Goal: Task Accomplishment & Management: Manage account settings

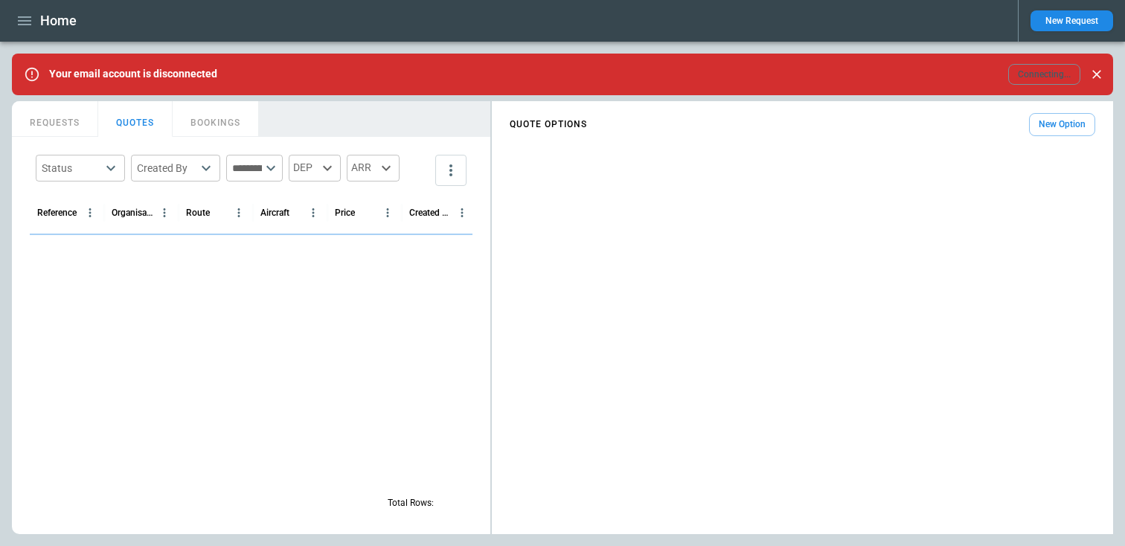
click at [25, 17] on icon "button" at bounding box center [24, 20] width 13 height 9
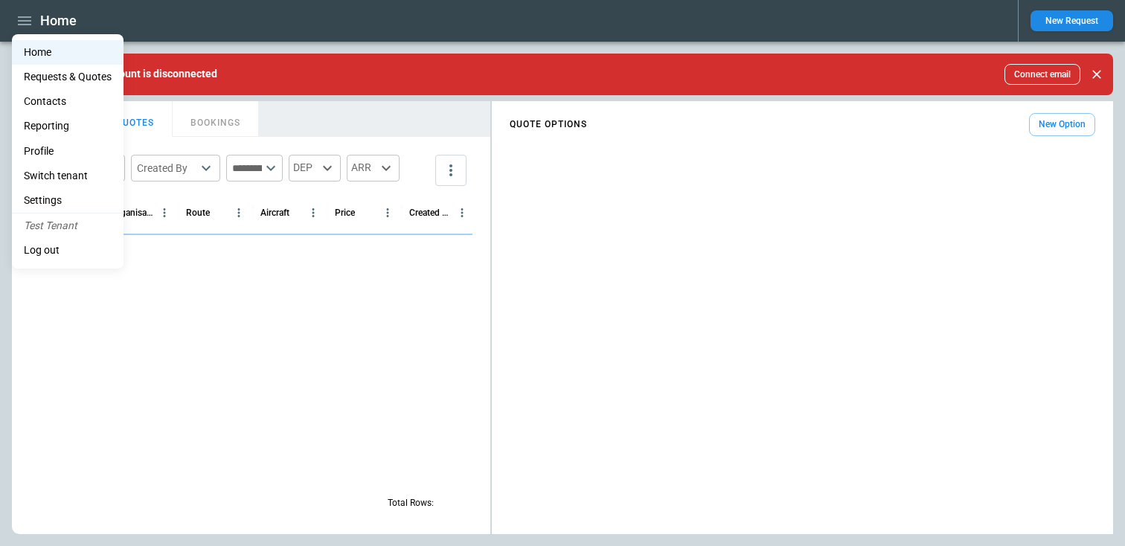
click at [44, 91] on li "Contacts" at bounding box center [68, 101] width 112 height 25
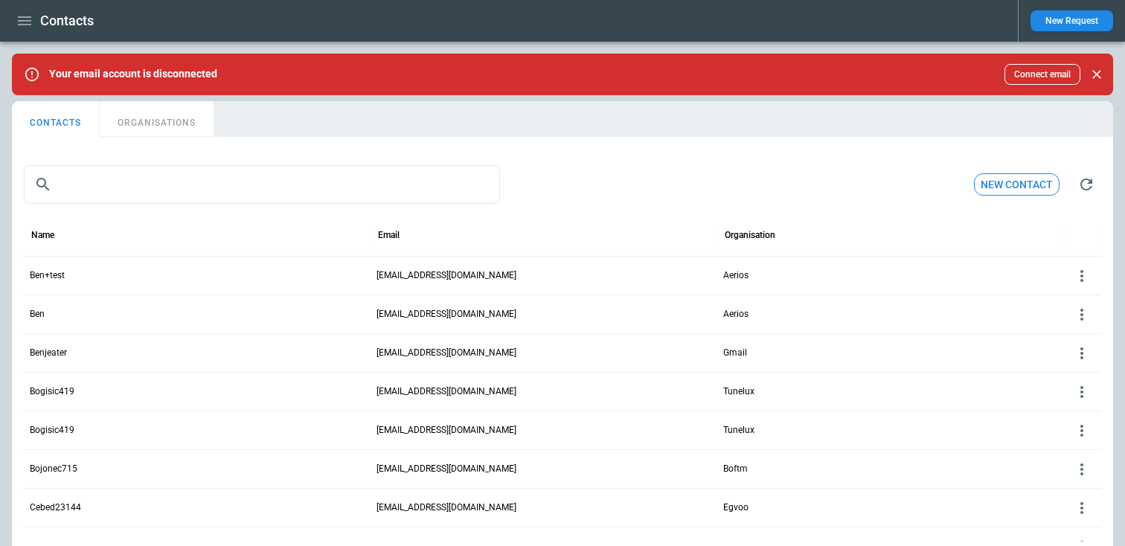
click at [25, 23] on icon "button" at bounding box center [25, 21] width 18 height 18
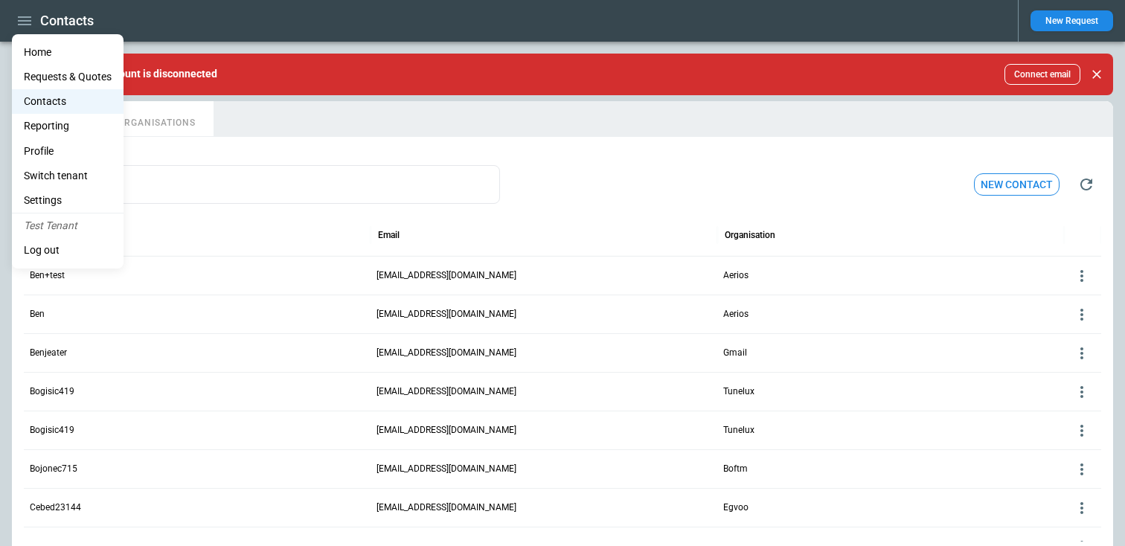
click at [43, 100] on li "Contacts" at bounding box center [68, 101] width 112 height 25
click at [460, 202] on div at bounding box center [562, 273] width 1125 height 546
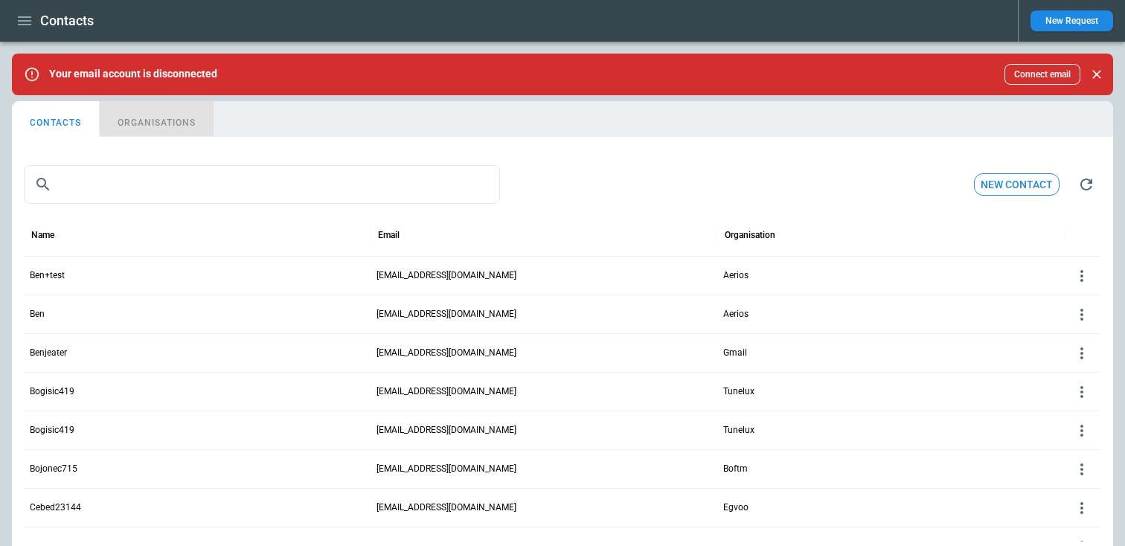
click at [135, 115] on button "ORGANISATIONS" at bounding box center [157, 119] width 114 height 36
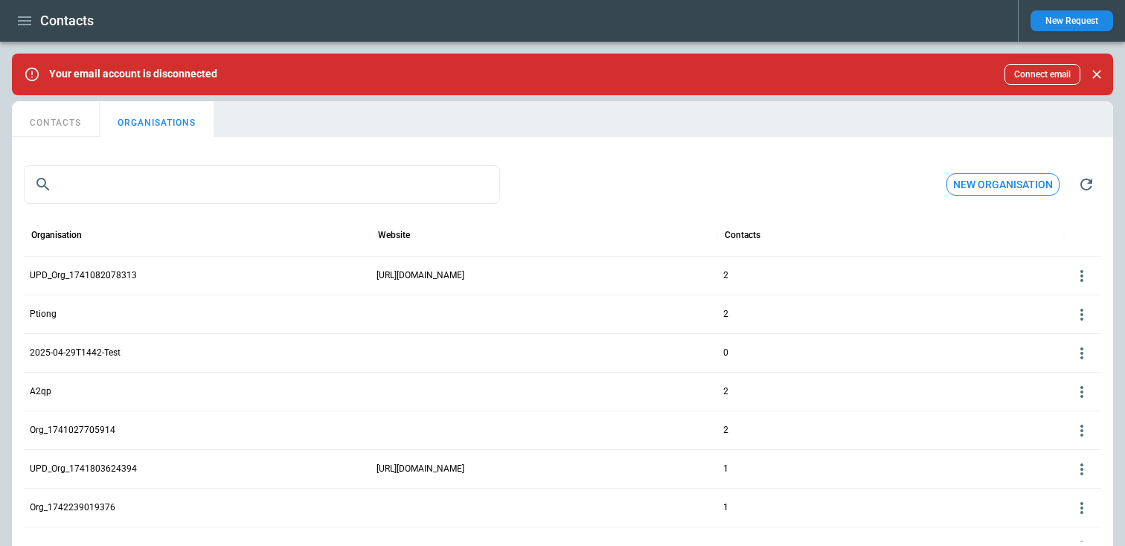
click at [1084, 276] on icon at bounding box center [1082, 276] width 18 height 18
click at [1070, 312] on button "Delete" at bounding box center [1069, 320] width 48 height 22
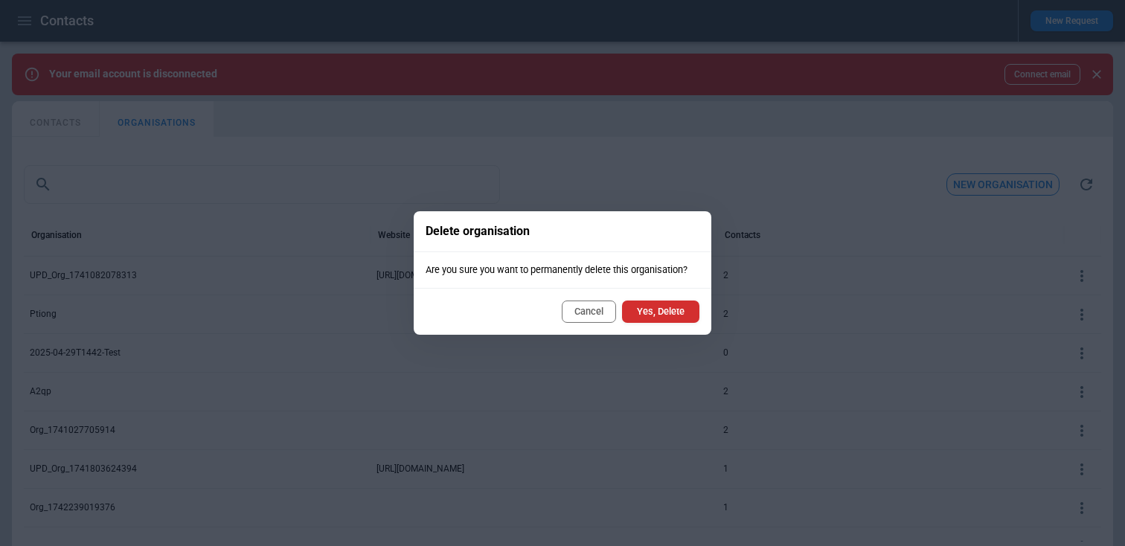
click at [656, 306] on button "Yes, Delete" at bounding box center [660, 312] width 77 height 22
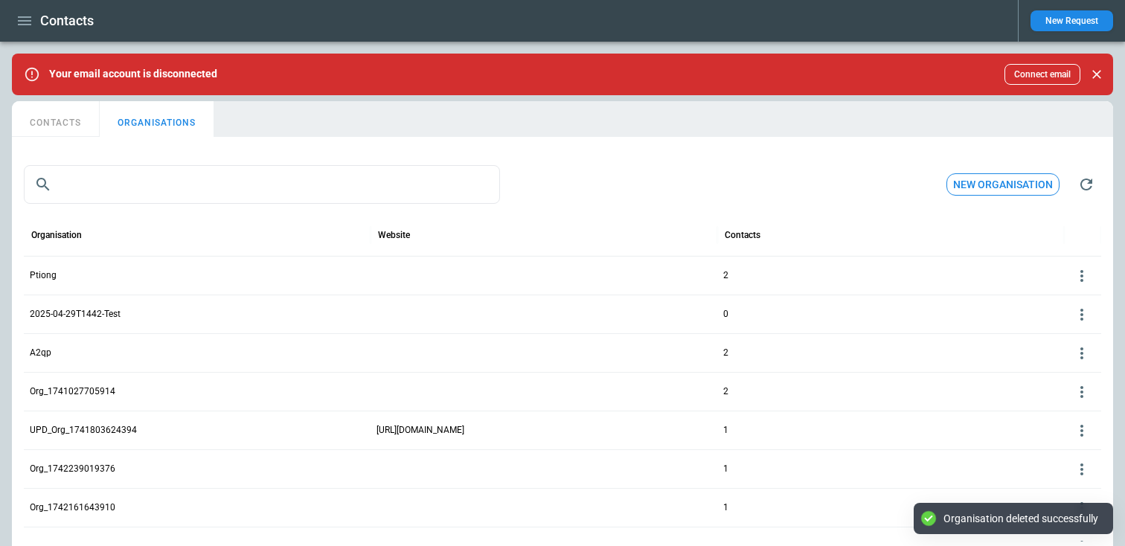
click at [45, 126] on button "CONTACTS" at bounding box center [56, 119] width 88 height 36
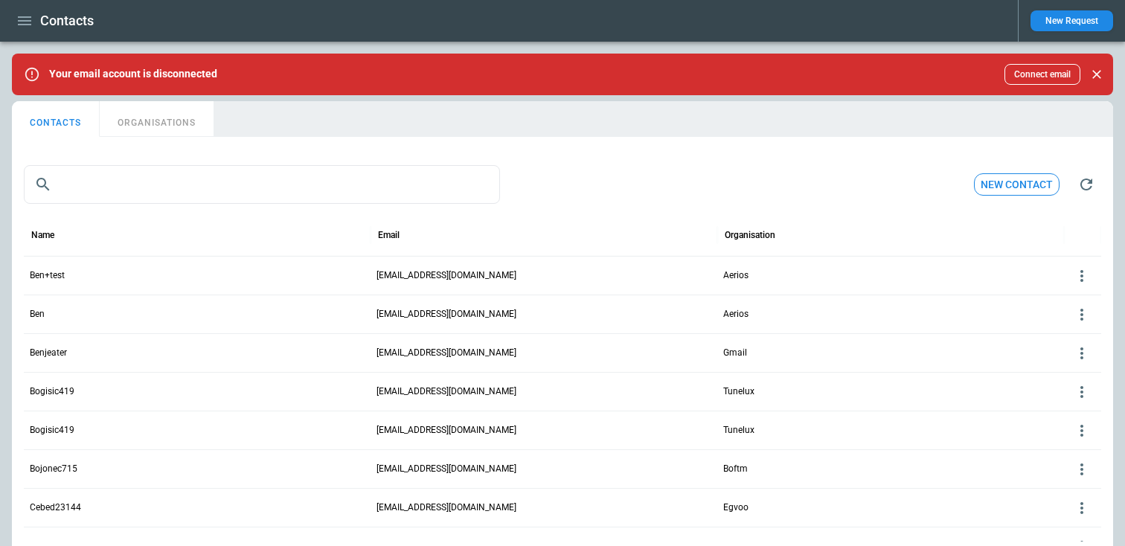
click at [142, 114] on button "ORGANISATIONS" at bounding box center [157, 119] width 114 height 36
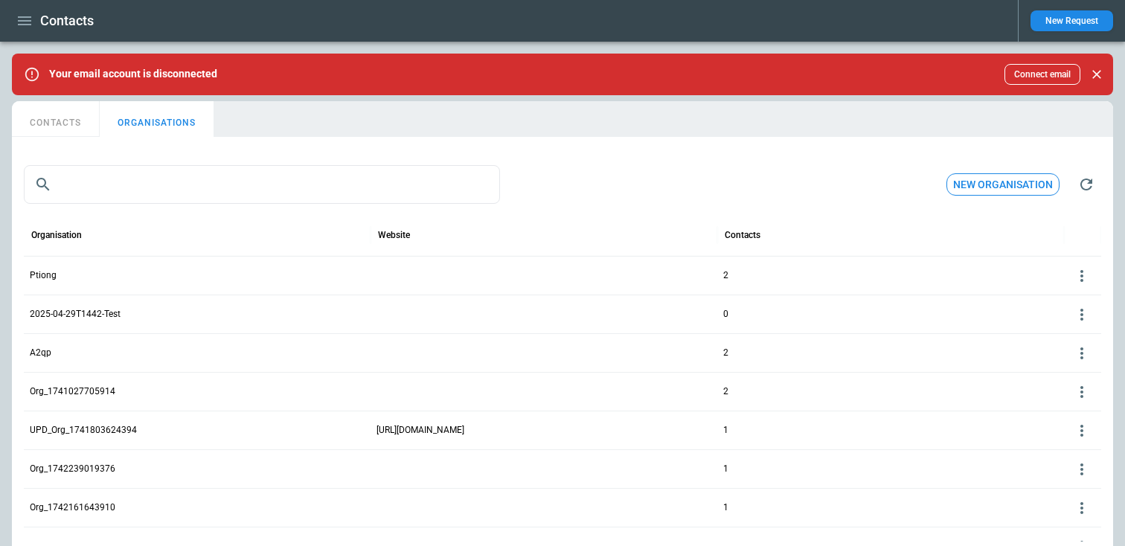
click at [65, 123] on button "CONTACTS" at bounding box center [56, 119] width 88 height 36
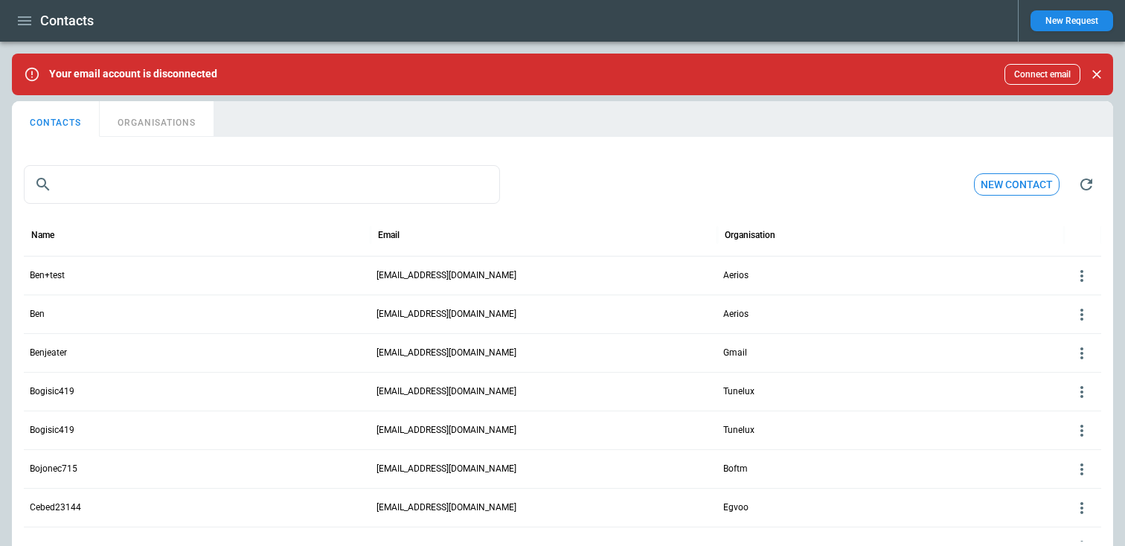
click at [79, 270] on div "Ben+test" at bounding box center [197, 275] width 347 height 39
click at [61, 276] on p "Ben+test" at bounding box center [47, 275] width 35 height 13
click at [1083, 274] on icon at bounding box center [1082, 276] width 18 height 18
click at [1069, 295] on button "Edit" at bounding box center [1069, 299] width 48 height 22
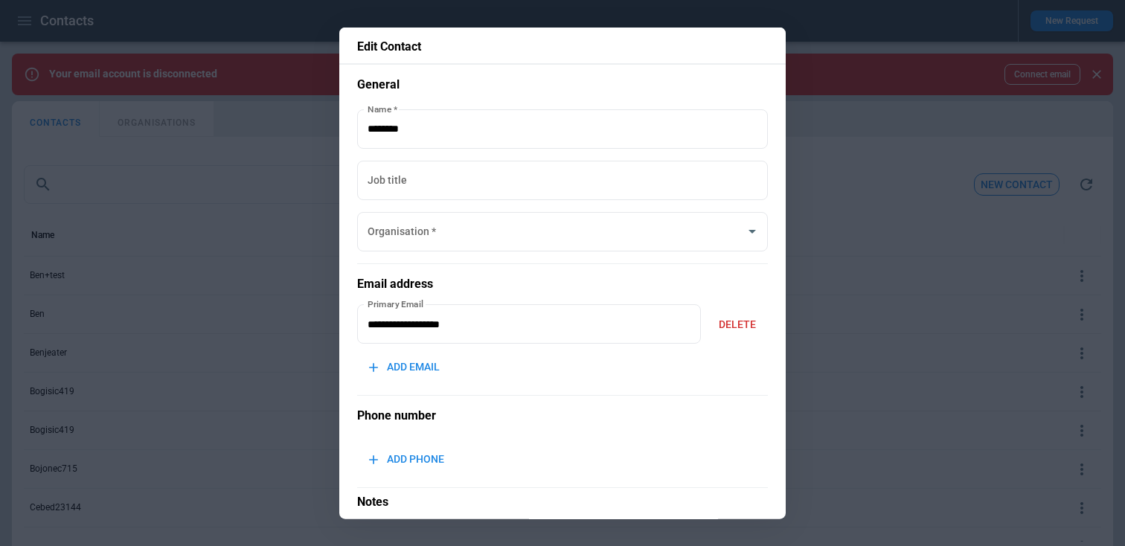
type input "******"
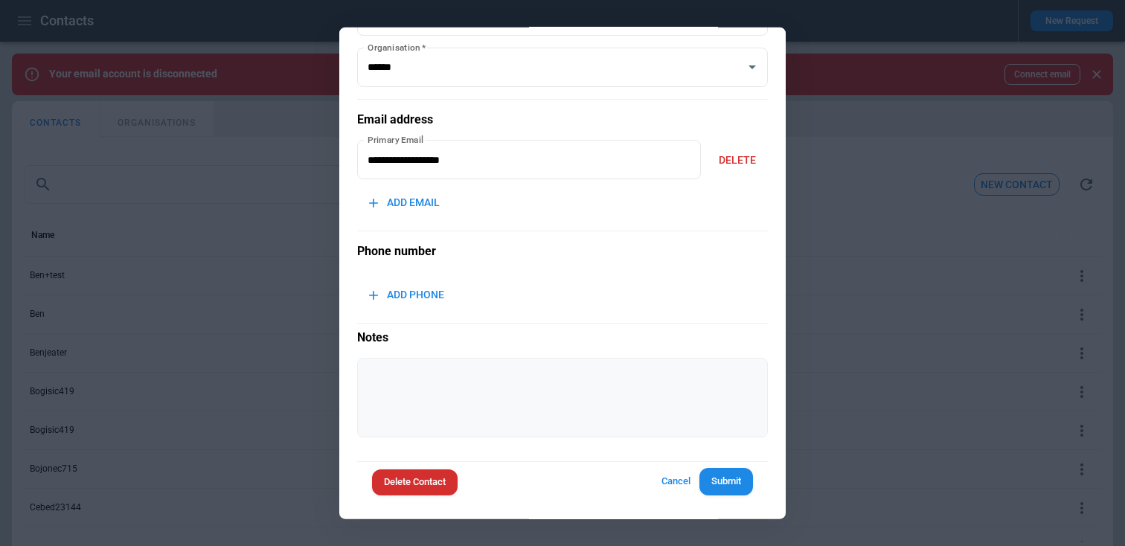
click at [458, 403] on textarea at bounding box center [562, 397] width 388 height 54
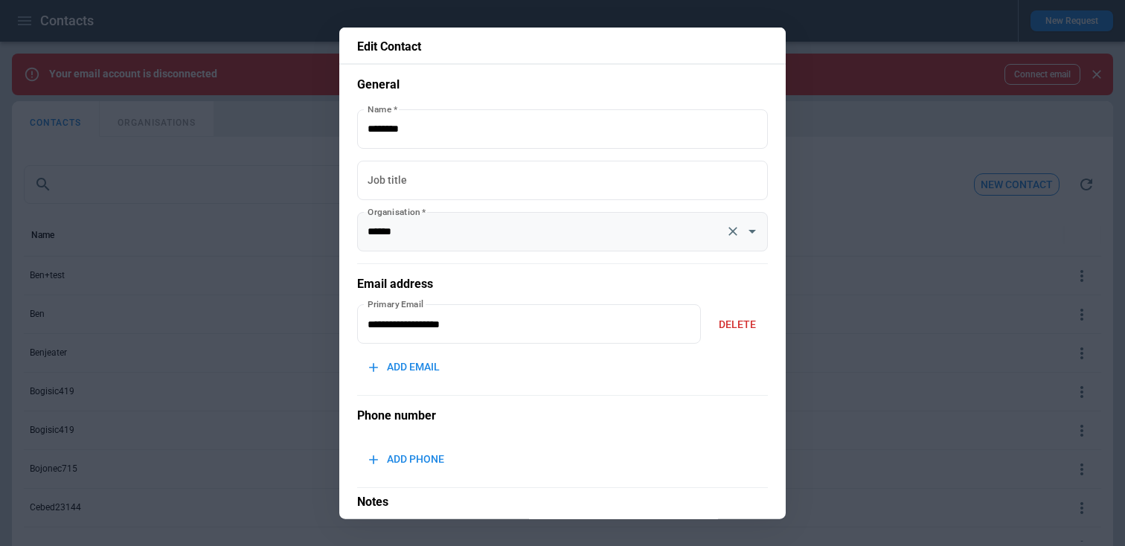
type textarea "******"
click at [457, 223] on input "******" at bounding box center [542, 232] width 356 height 26
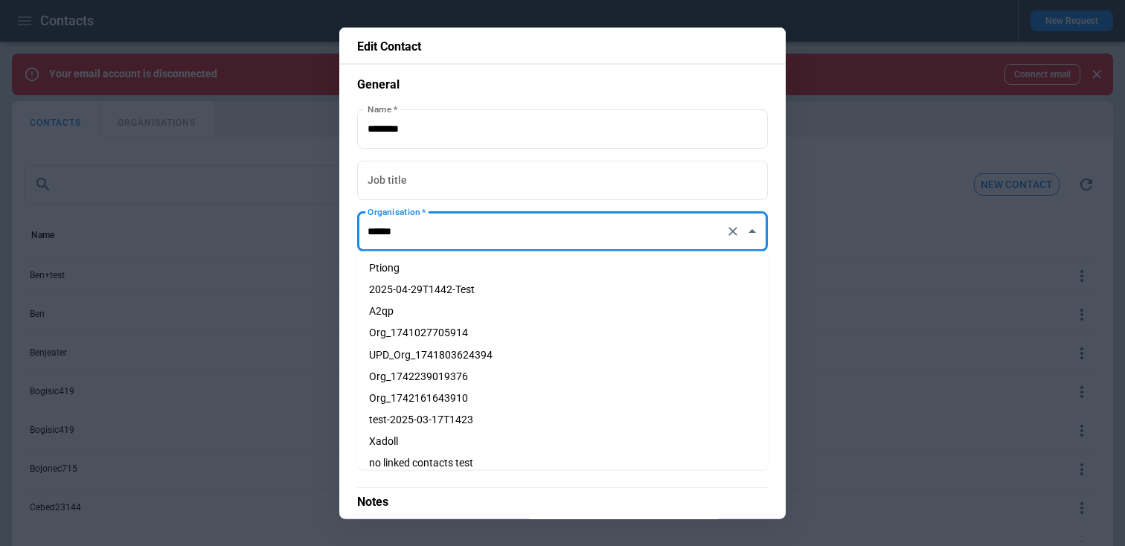
scroll to position [893, 0]
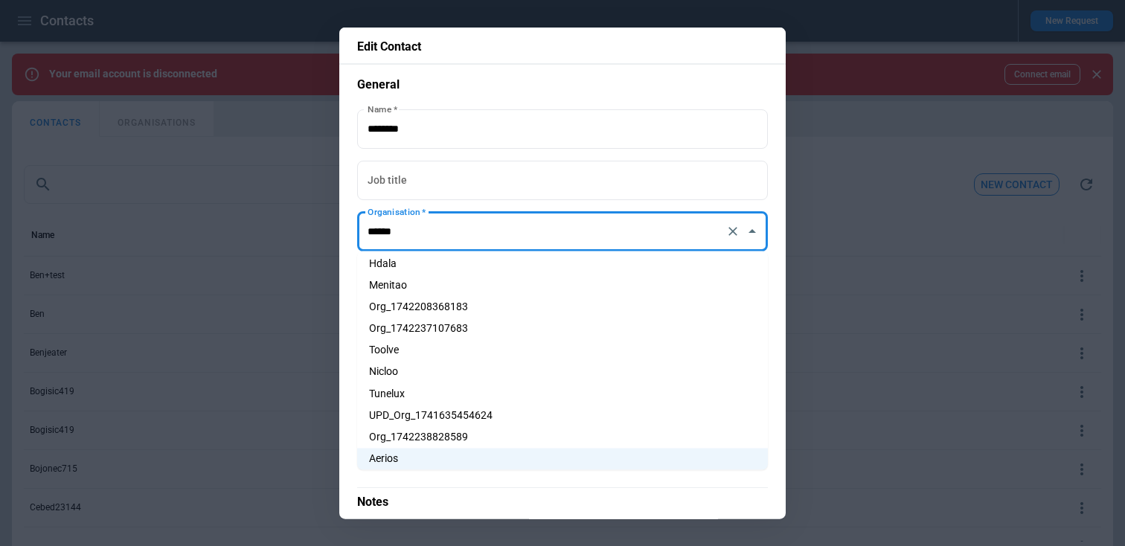
click at [392, 306] on li "Org_1742208368183" at bounding box center [562, 308] width 411 height 22
type input "**********"
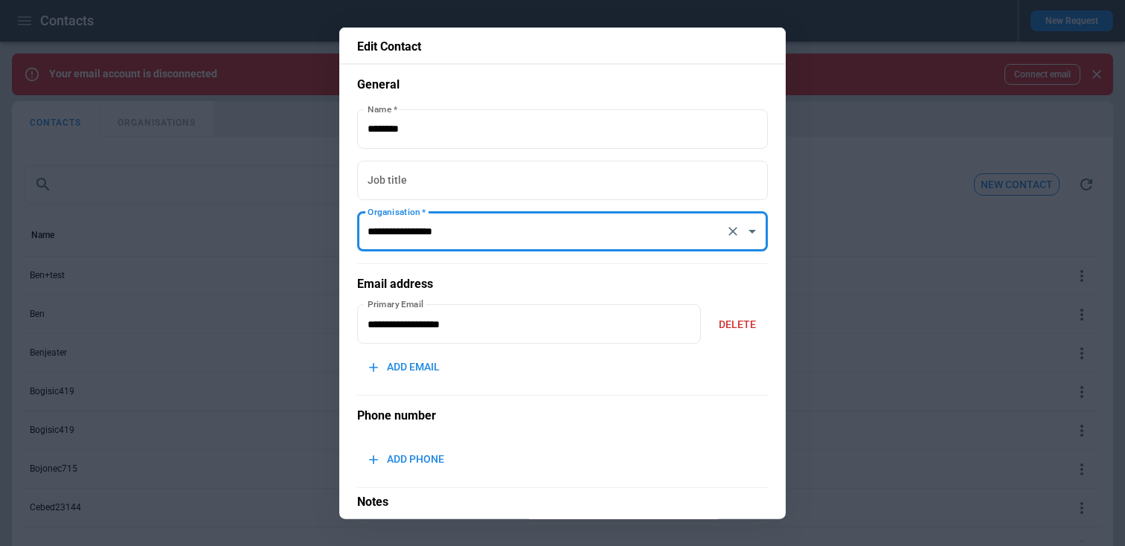
scroll to position [164, 0]
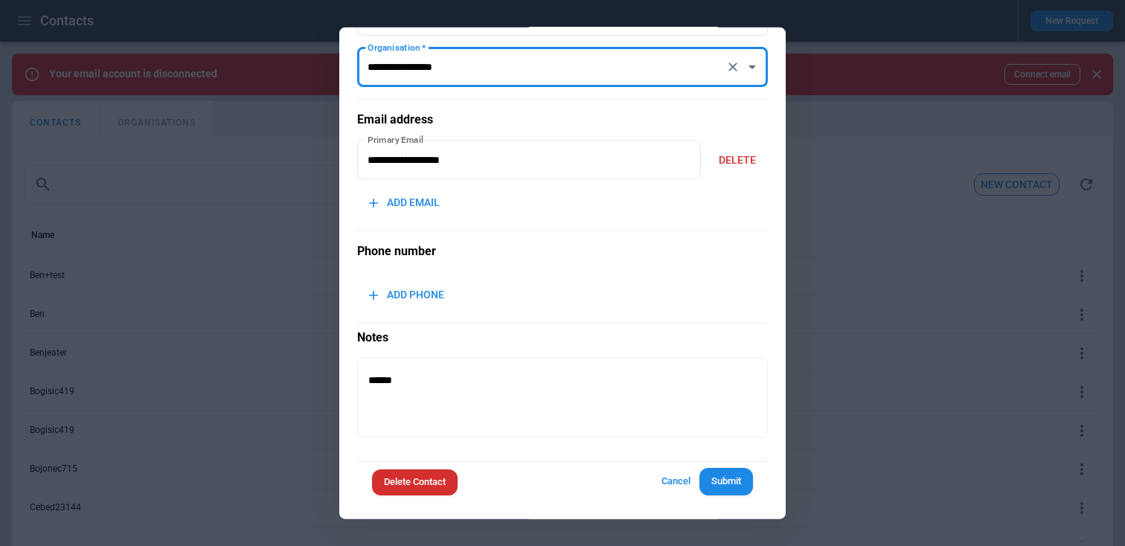
click at [724, 489] on button "Submit" at bounding box center [726, 482] width 54 height 28
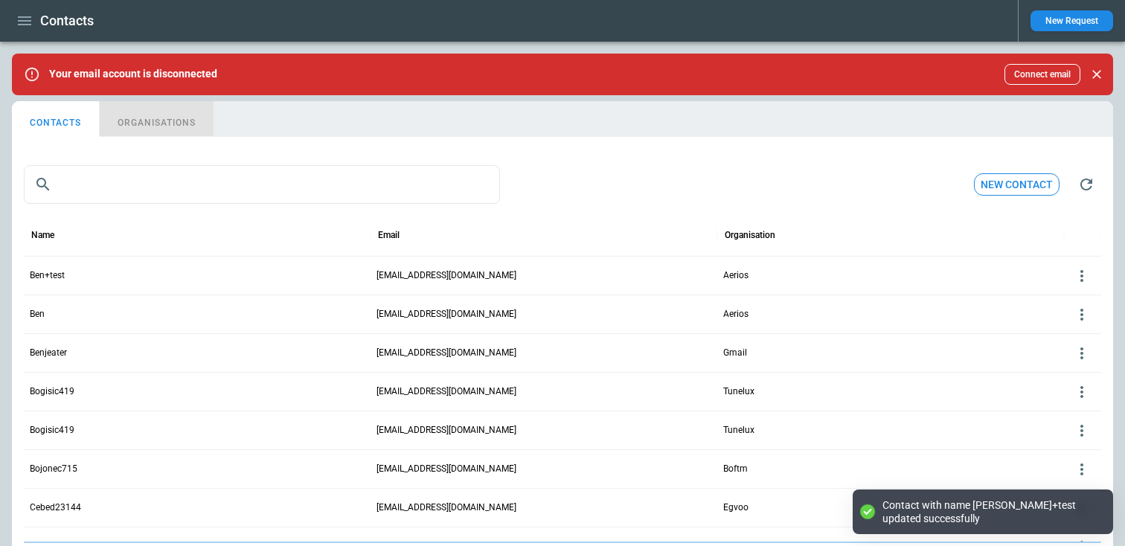
click at [164, 124] on button "ORGANISATIONS" at bounding box center [157, 119] width 114 height 36
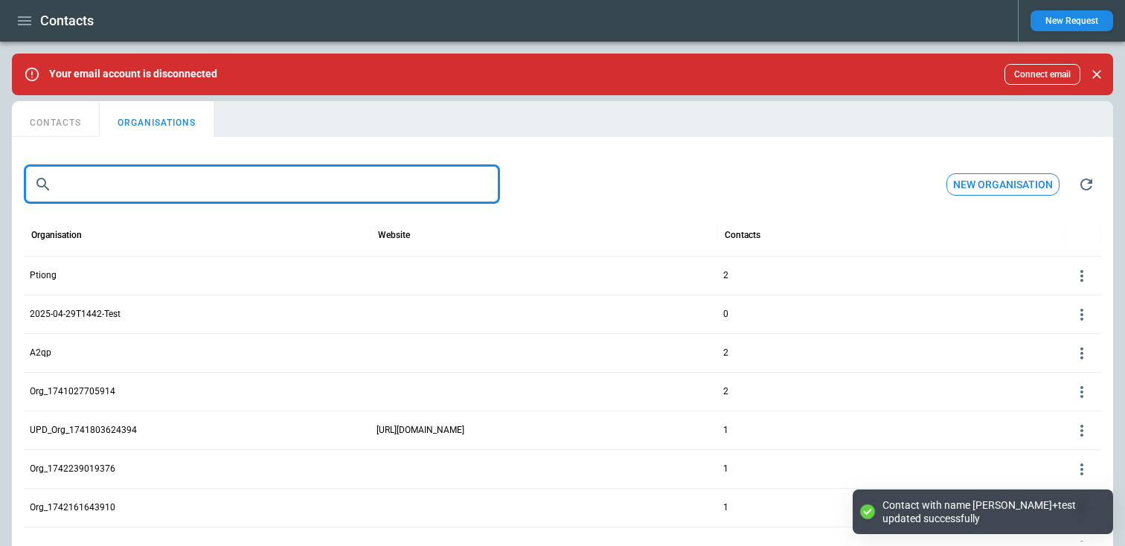
click at [202, 179] on input "text" at bounding box center [279, 184] width 442 height 39
paste input "**********"
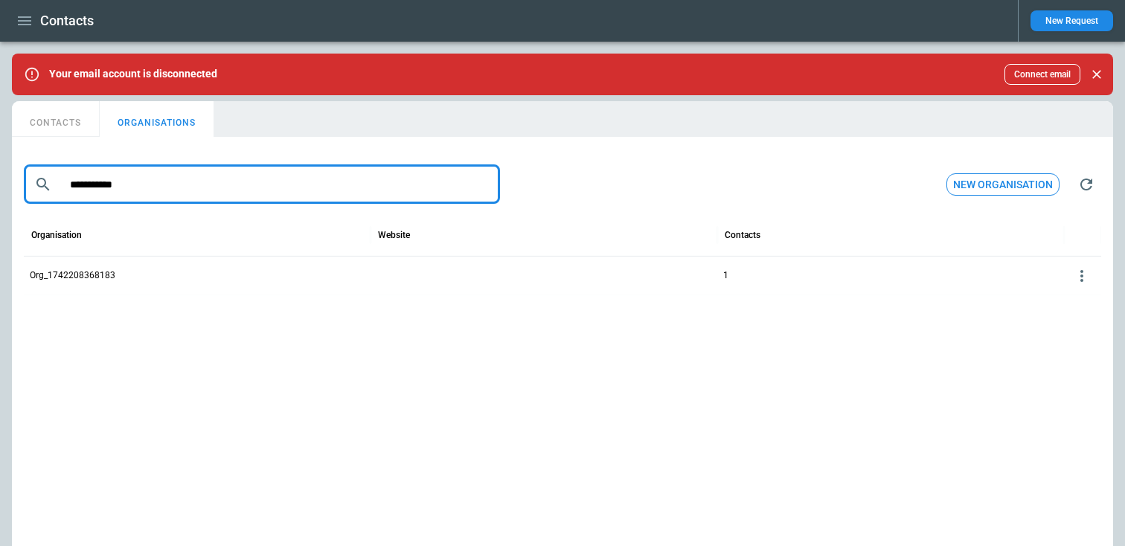
type input "**********"
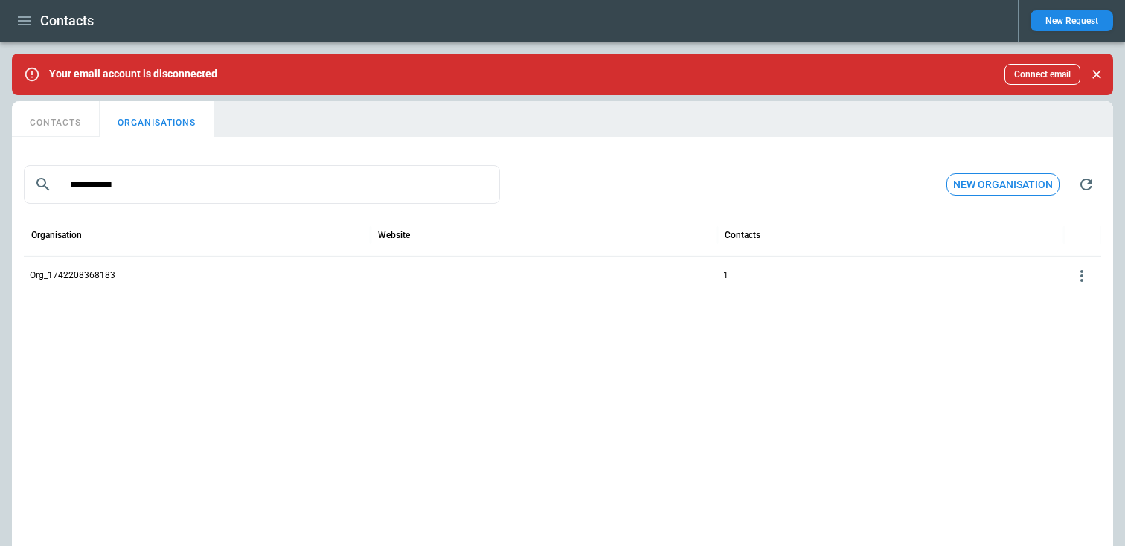
click at [103, 268] on div "Org_1742208368183" at bounding box center [197, 275] width 347 height 39
click at [1084, 277] on icon at bounding box center [1082, 276] width 18 height 18
click at [1066, 315] on button "Delete" at bounding box center [1069, 320] width 48 height 22
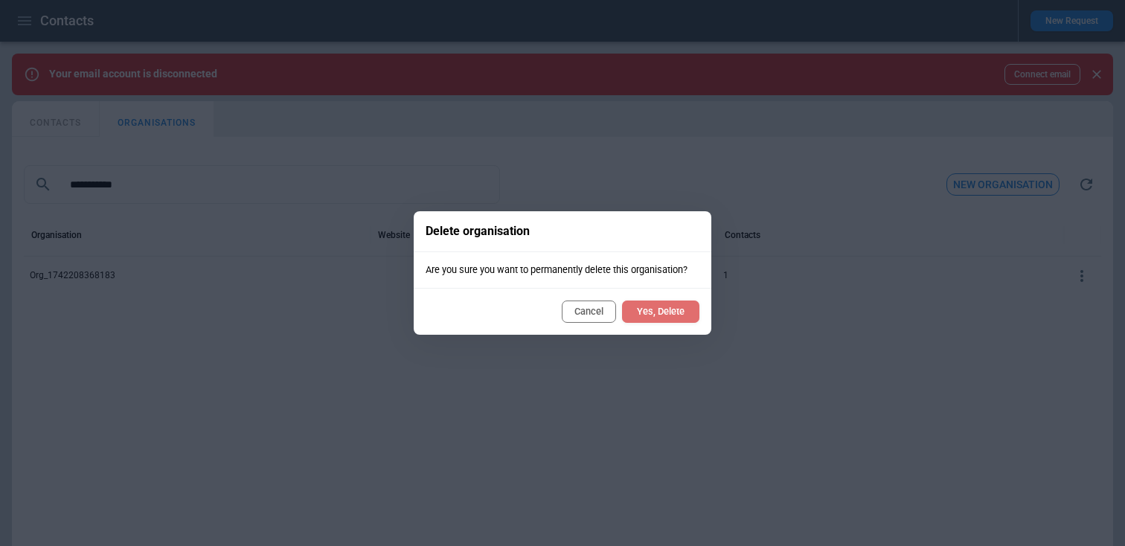
click at [638, 309] on button "Yes, Delete" at bounding box center [660, 312] width 77 height 22
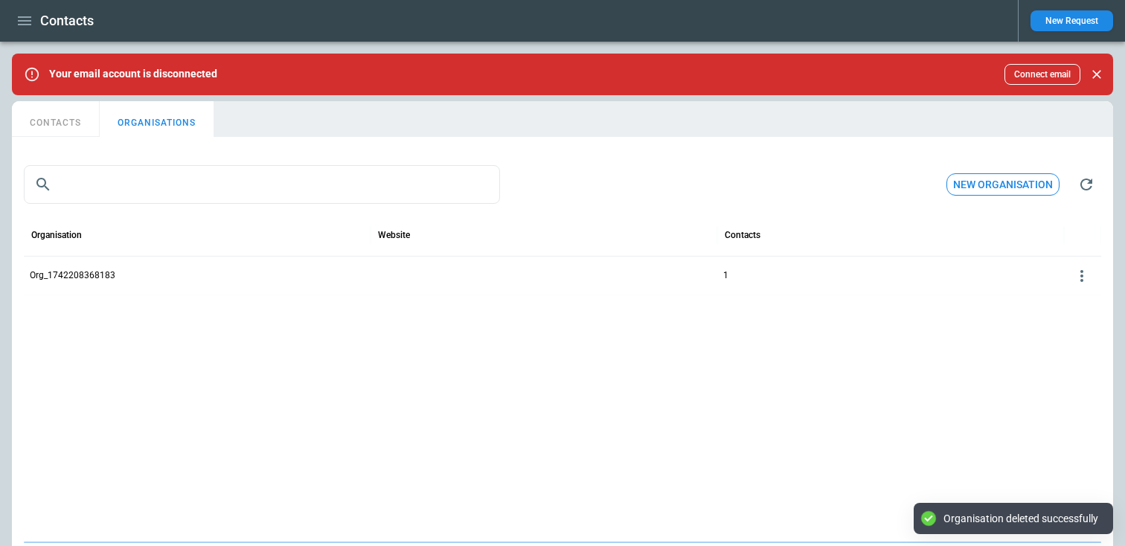
click at [51, 129] on button "CONTACTS" at bounding box center [56, 119] width 88 height 36
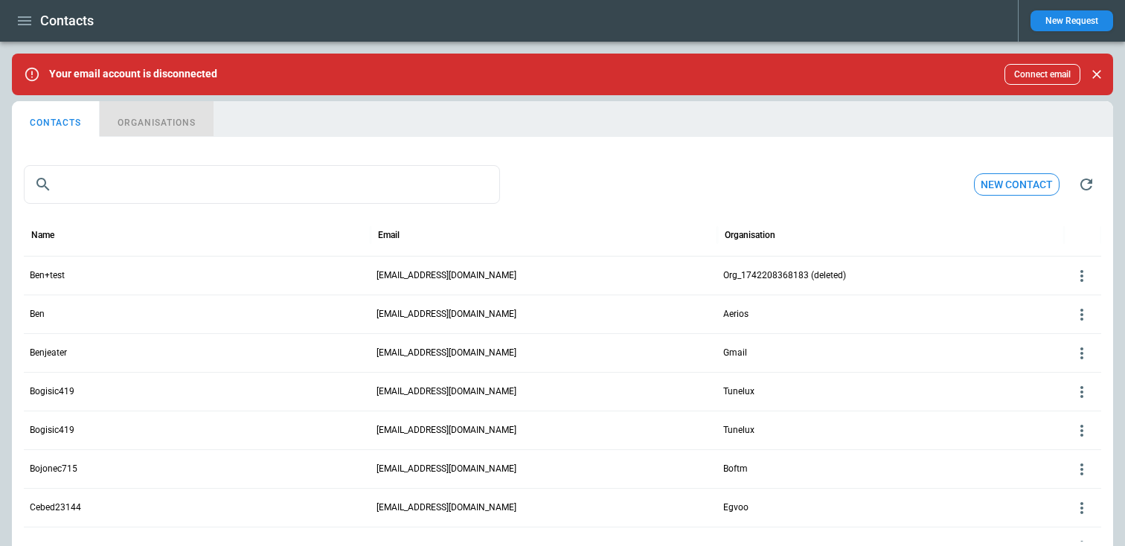
click at [168, 112] on button "ORGANISATIONS" at bounding box center [157, 119] width 114 height 36
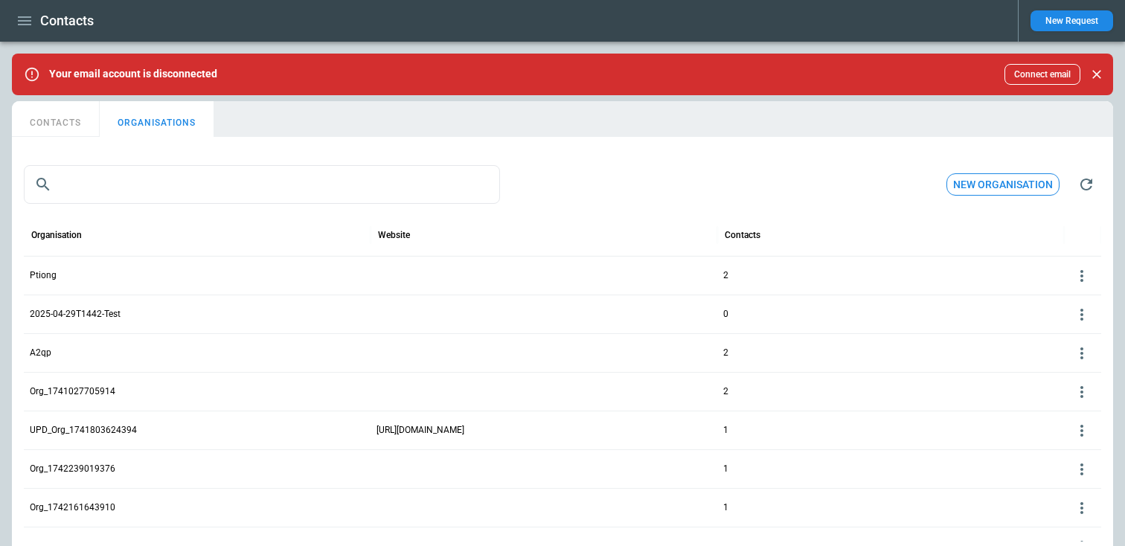
click at [56, 126] on button "CONTACTS" at bounding box center [56, 119] width 88 height 36
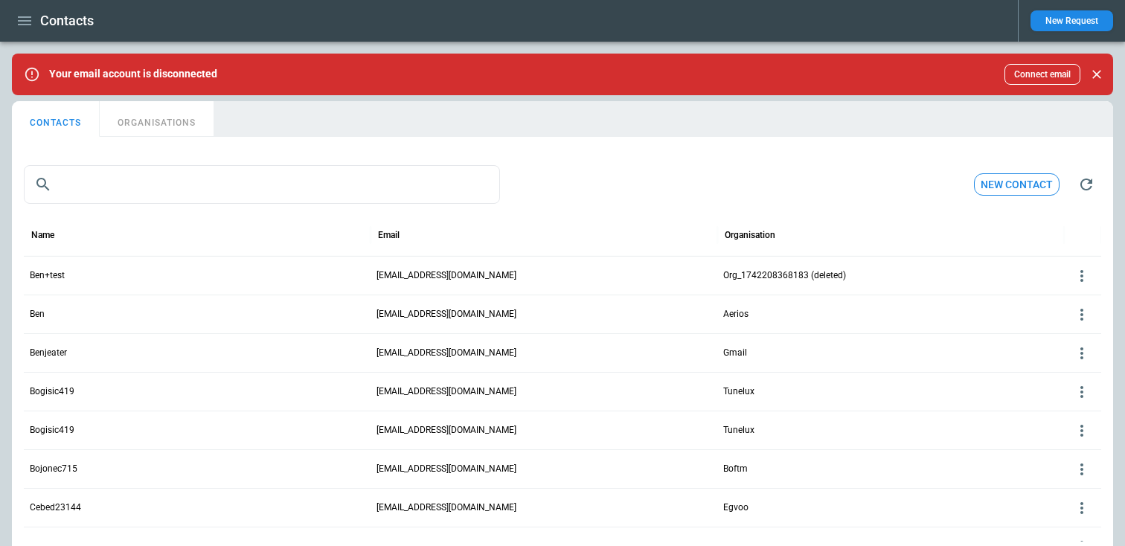
click at [207, 123] on button "ORGANISATIONS" at bounding box center [157, 119] width 114 height 36
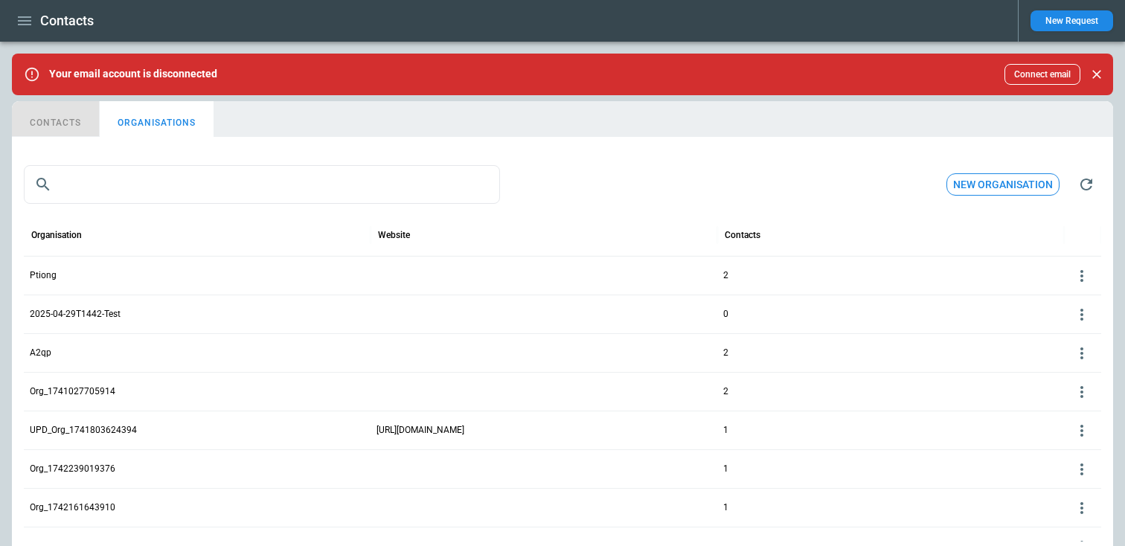
click at [89, 129] on button "CONTACTS" at bounding box center [56, 119] width 88 height 36
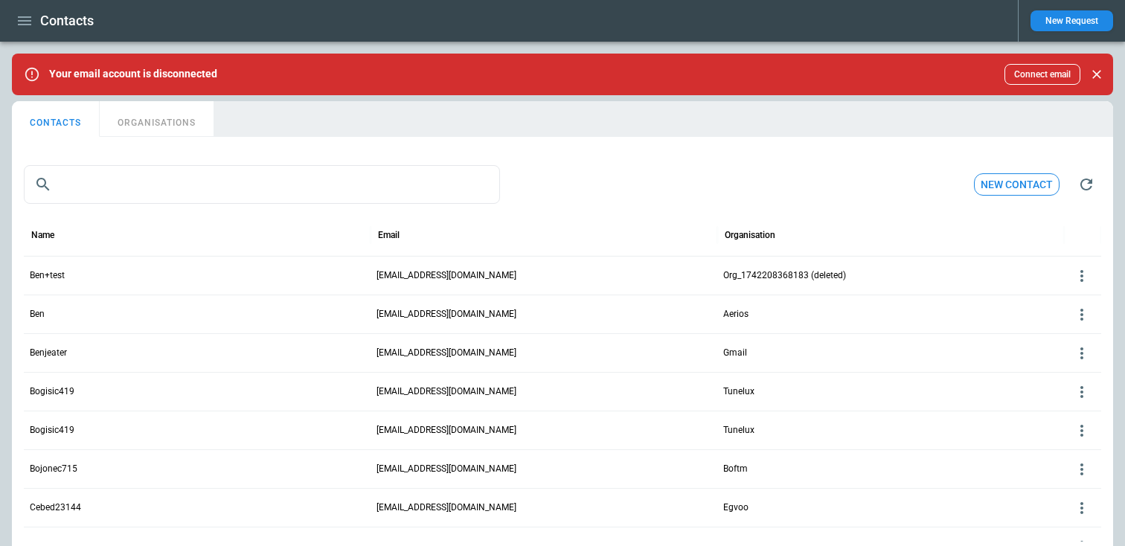
click at [190, 132] on button "ORGANISATIONS" at bounding box center [157, 119] width 114 height 36
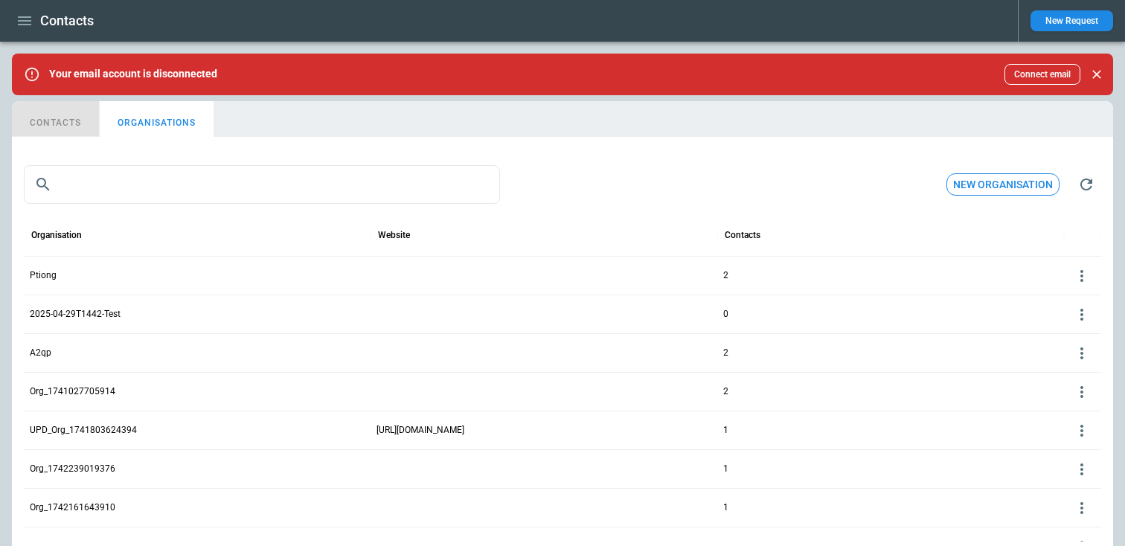
click at [53, 112] on button "CONTACTS" at bounding box center [56, 119] width 88 height 36
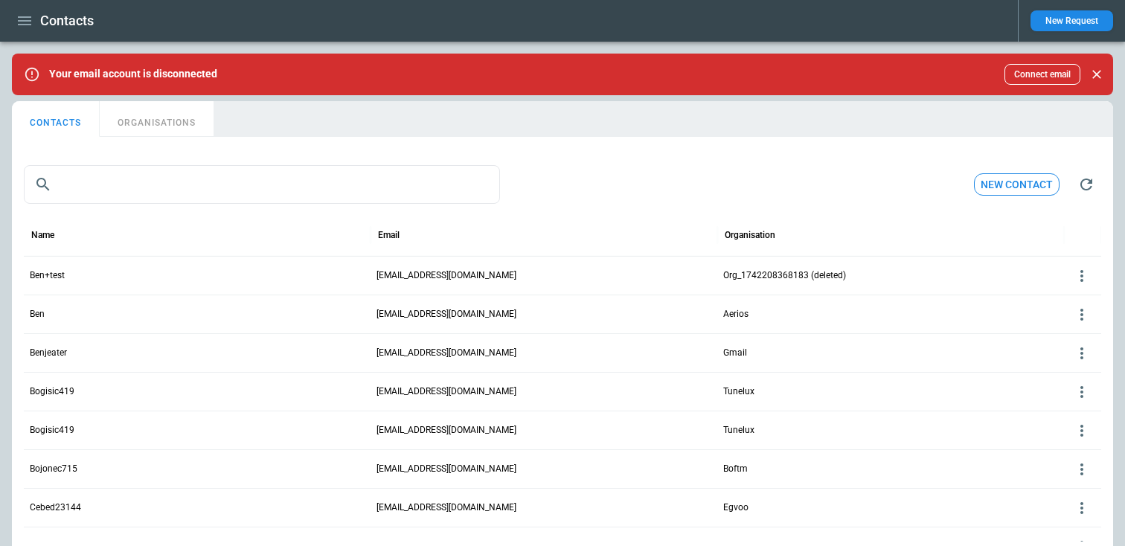
click at [1082, 283] on icon at bounding box center [1082, 276] width 18 height 18
click at [1065, 297] on button "Edit" at bounding box center [1069, 299] width 48 height 22
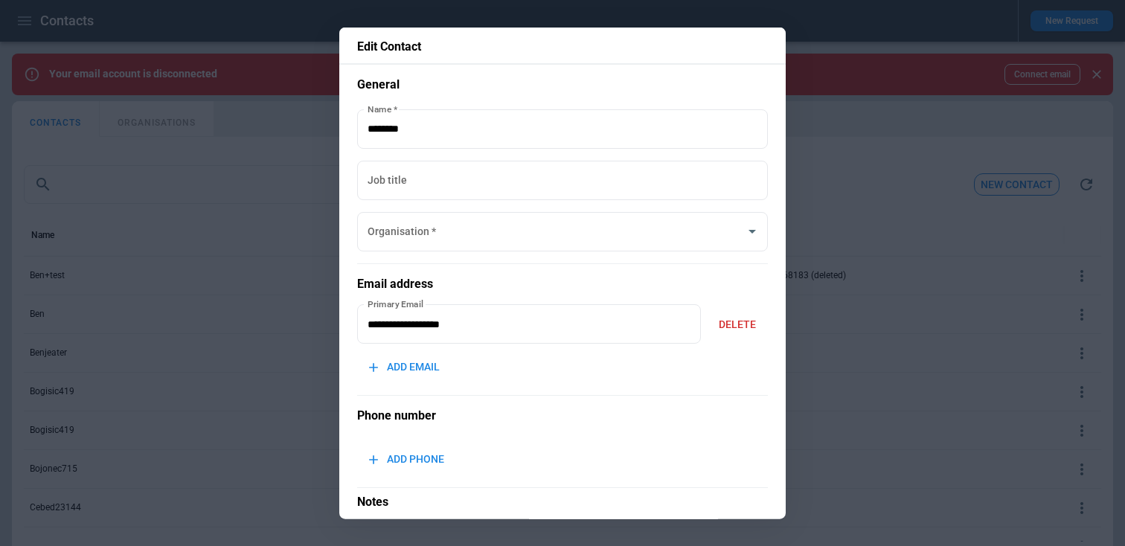
scroll to position [164, 0]
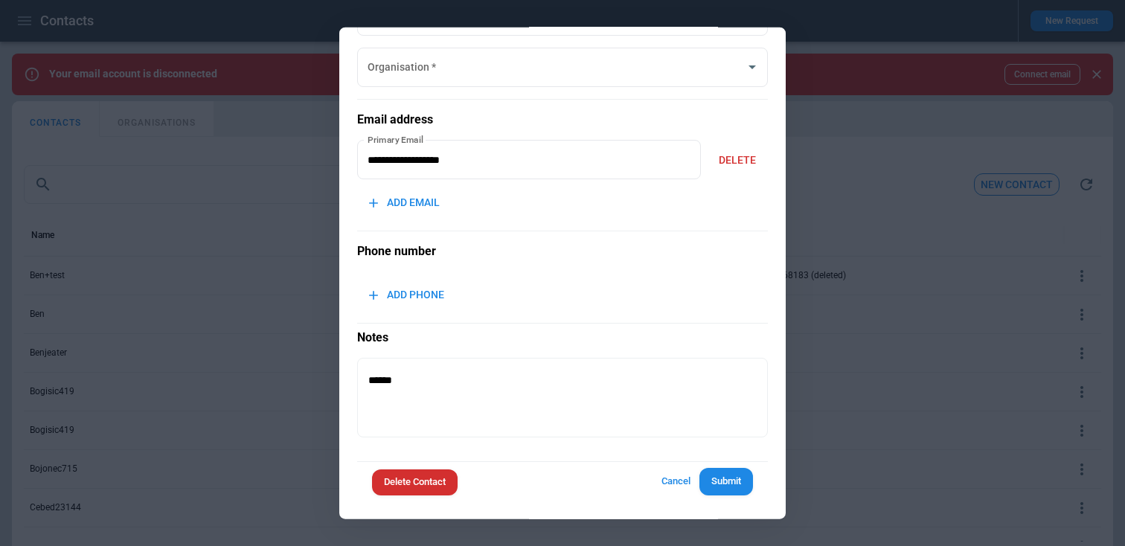
click at [405, 481] on button "Delete Contact" at bounding box center [415, 482] width 86 height 26
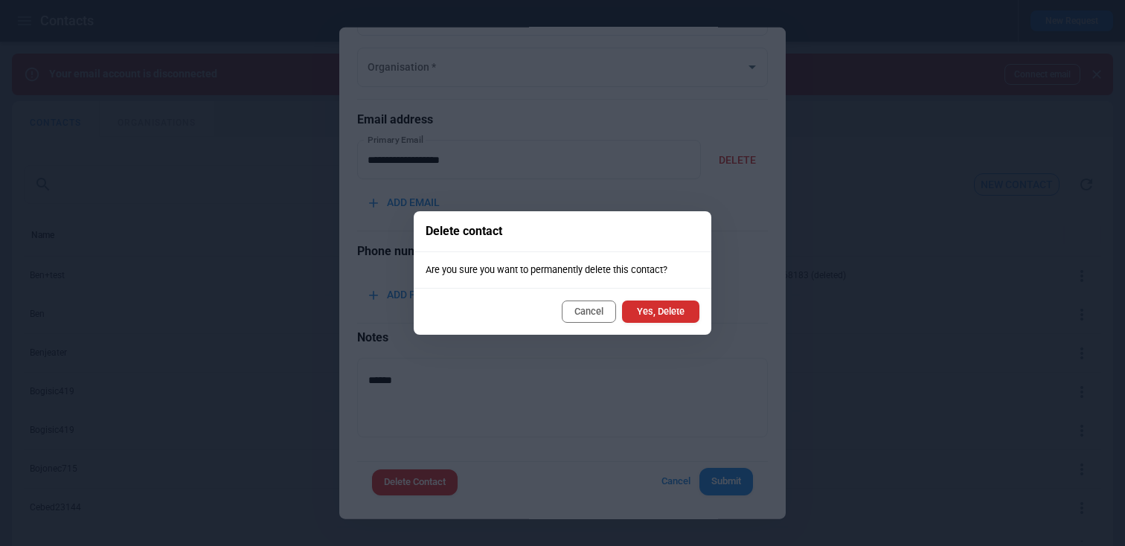
click at [579, 309] on button "Cancel" at bounding box center [589, 312] width 54 height 22
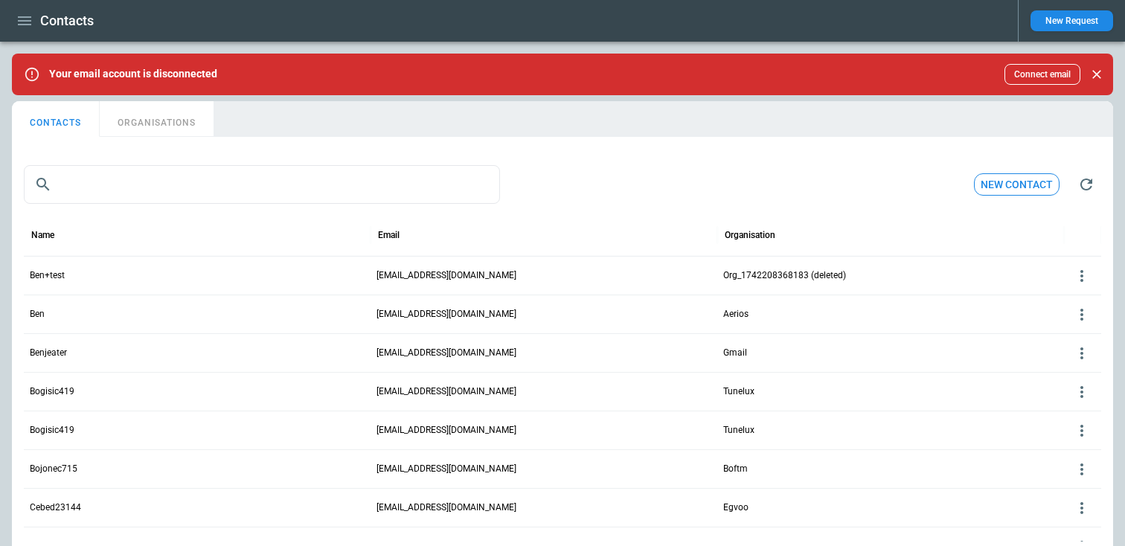
click at [811, 158] on div "​ ​ New contact Name Email Organisation Ben+test [EMAIL_ADDRESS][DOMAIN_NAME] O…" at bounding box center [562, 362] width 1101 height 439
click at [159, 119] on button "ORGANISATIONS" at bounding box center [157, 119] width 114 height 36
